Goal: Transaction & Acquisition: Purchase product/service

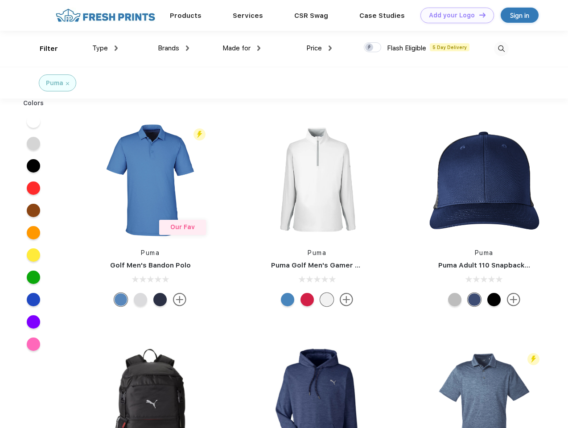
scroll to position [0, 0]
click at [454, 15] on link "Add your Logo Design Tool" at bounding box center [457, 16] width 74 height 16
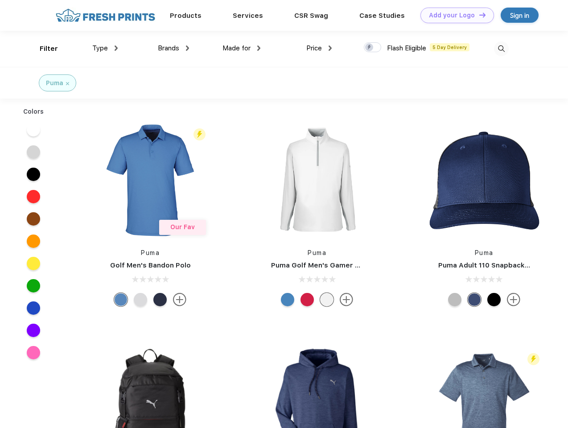
click at [0, 0] on div "Design Tool" at bounding box center [0, 0] width 0 height 0
click at [478, 15] on link "Add your Logo Design Tool" at bounding box center [457, 16] width 74 height 16
click at [43, 49] on div "Filter" at bounding box center [49, 49] width 18 height 10
click at [105, 48] on span "Type" at bounding box center [100, 48] width 16 height 8
click at [173, 48] on span "Brands" at bounding box center [168, 48] width 21 height 8
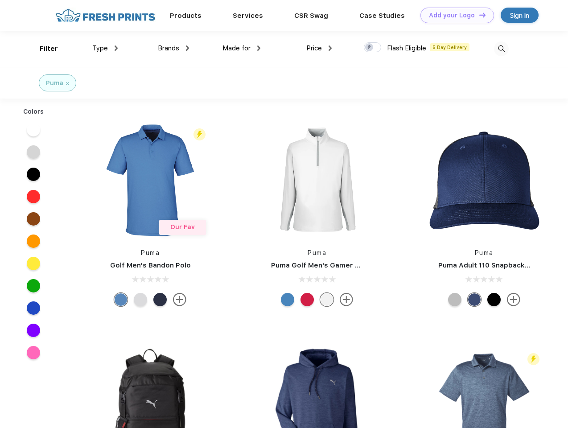
click at [241, 48] on span "Made for" at bounding box center [236, 48] width 28 height 8
click at [319, 48] on span "Price" at bounding box center [314, 48] width 16 height 8
click at [372, 48] on div at bounding box center [372, 47] width 17 height 10
click at [369, 48] on input "checkbox" at bounding box center [367, 45] width 6 height 6
click at [501, 49] on img at bounding box center [501, 48] width 15 height 15
